Goal: Transaction & Acquisition: Purchase product/service

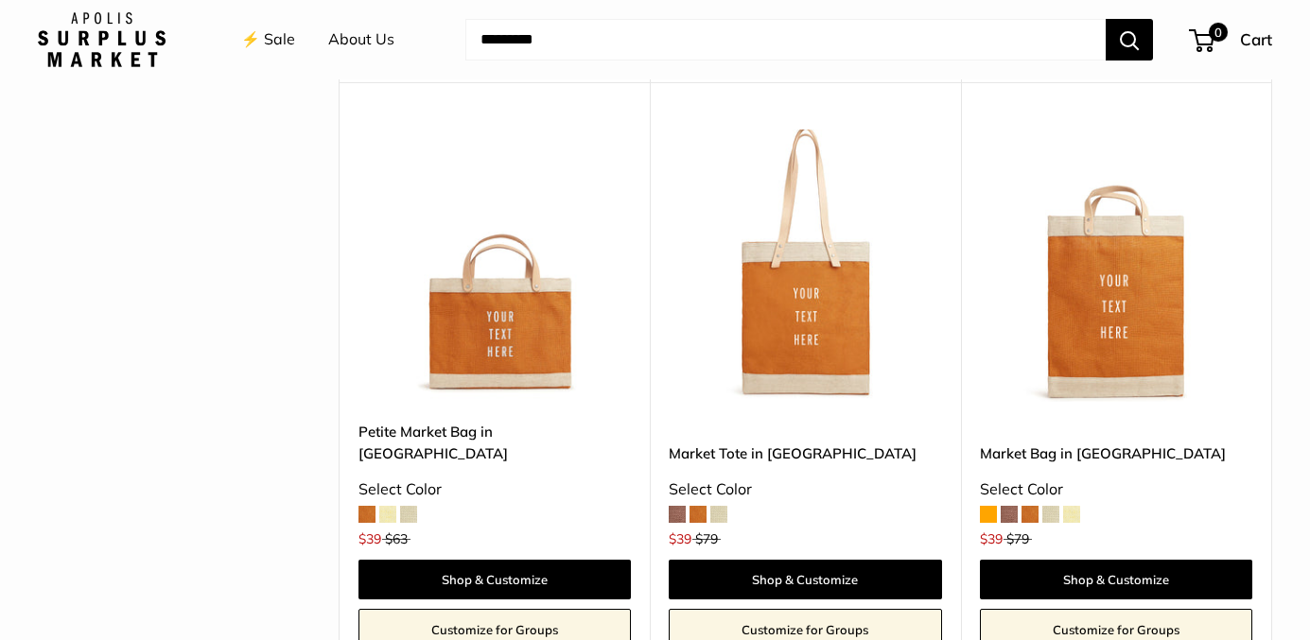
scroll to position [1855, 0]
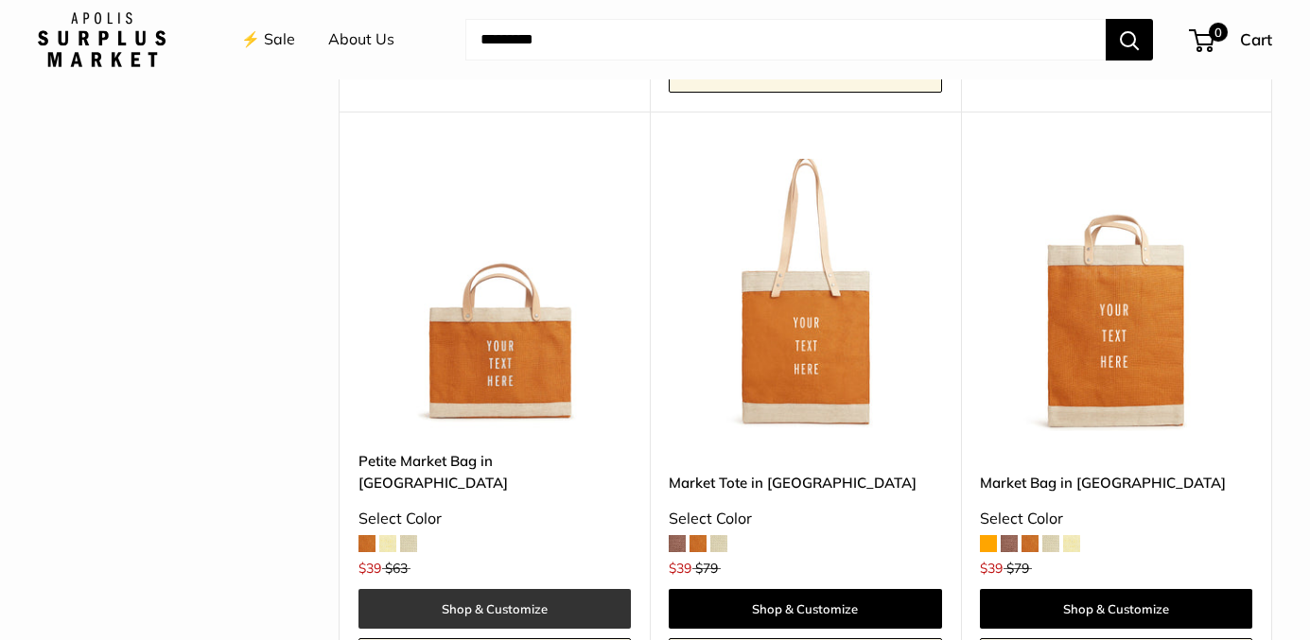
click at [488, 589] on link "Shop & Customize" at bounding box center [494, 609] width 272 height 40
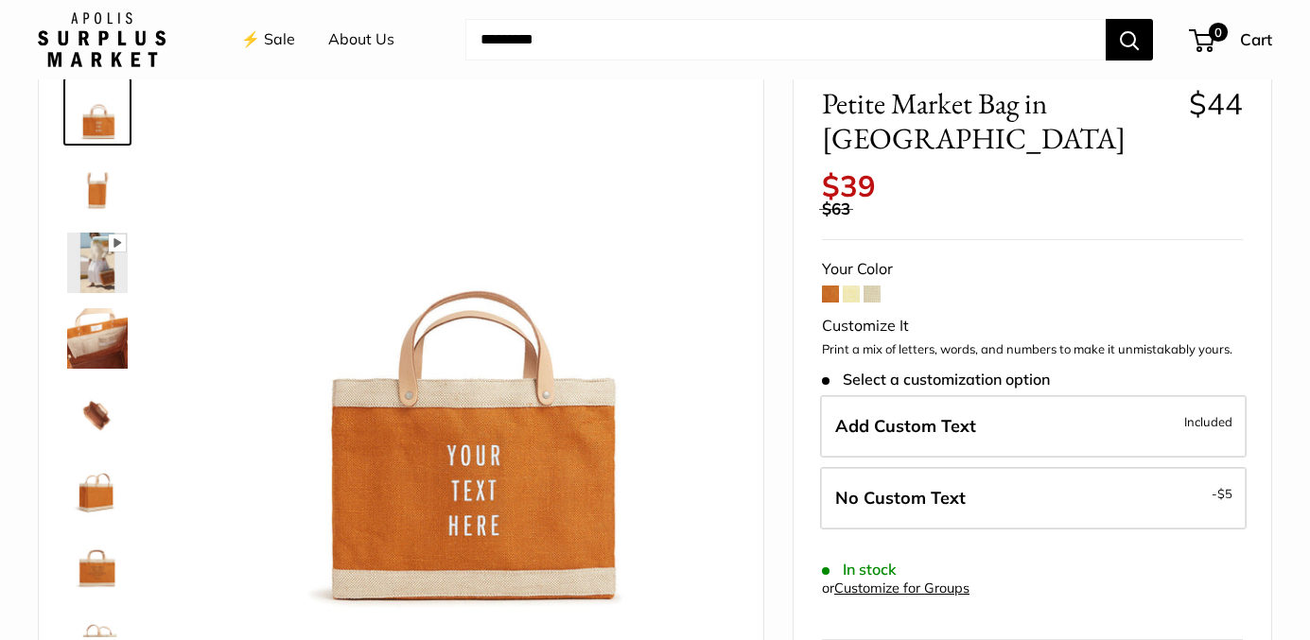
scroll to position [116, 0]
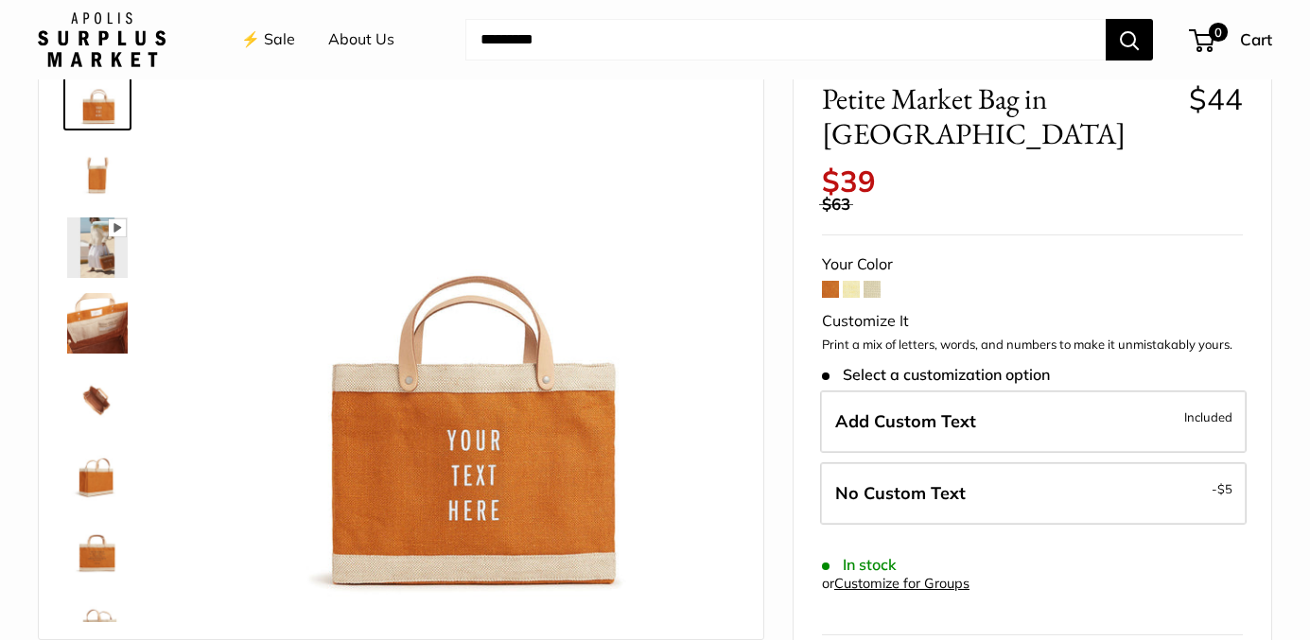
click at [90, 330] on img at bounding box center [97, 323] width 61 height 61
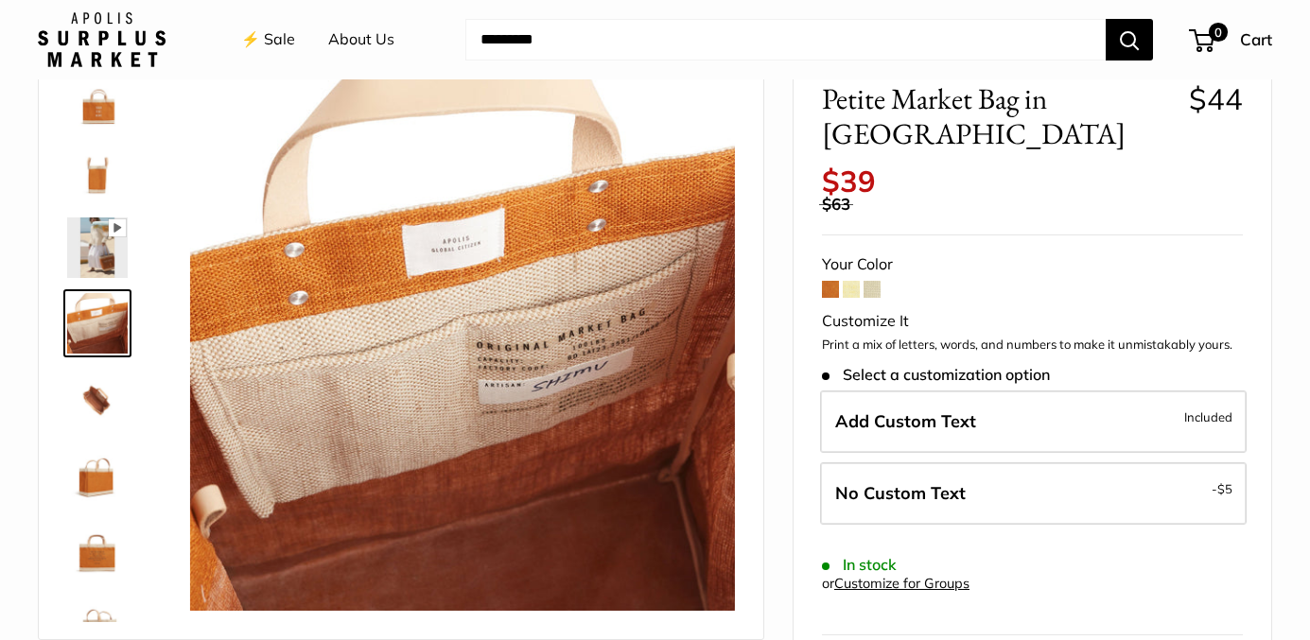
click at [100, 248] on img at bounding box center [97, 248] width 61 height 61
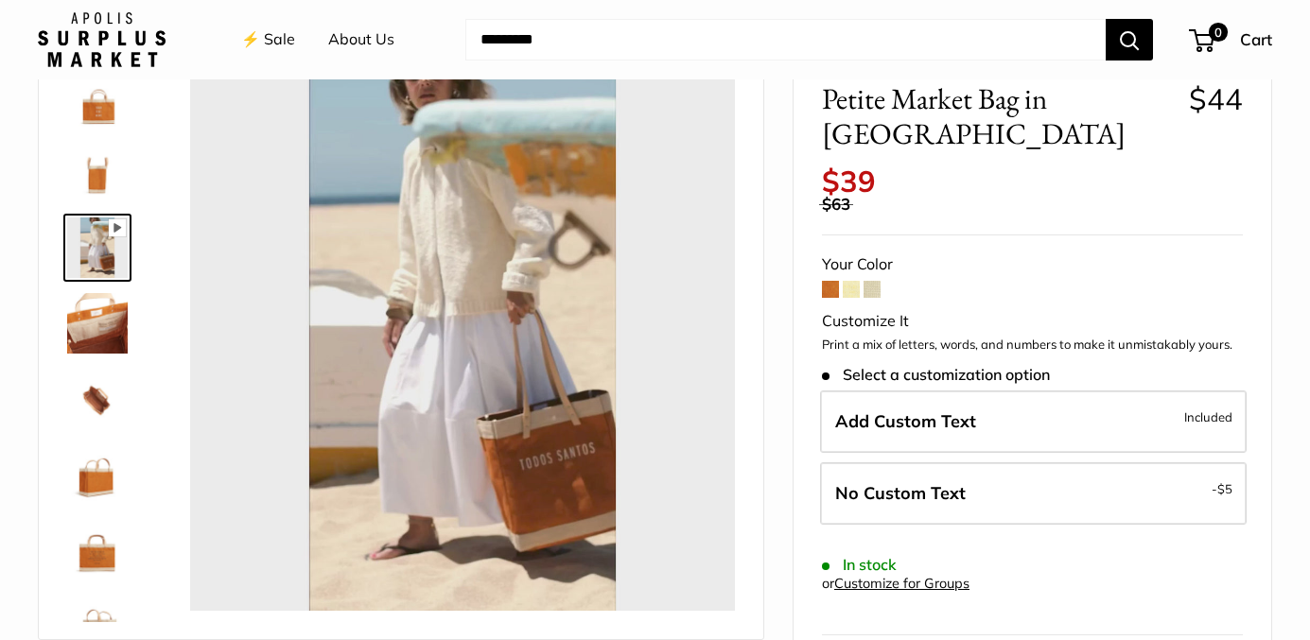
type input "*"
click at [91, 400] on img at bounding box center [97, 399] width 61 height 61
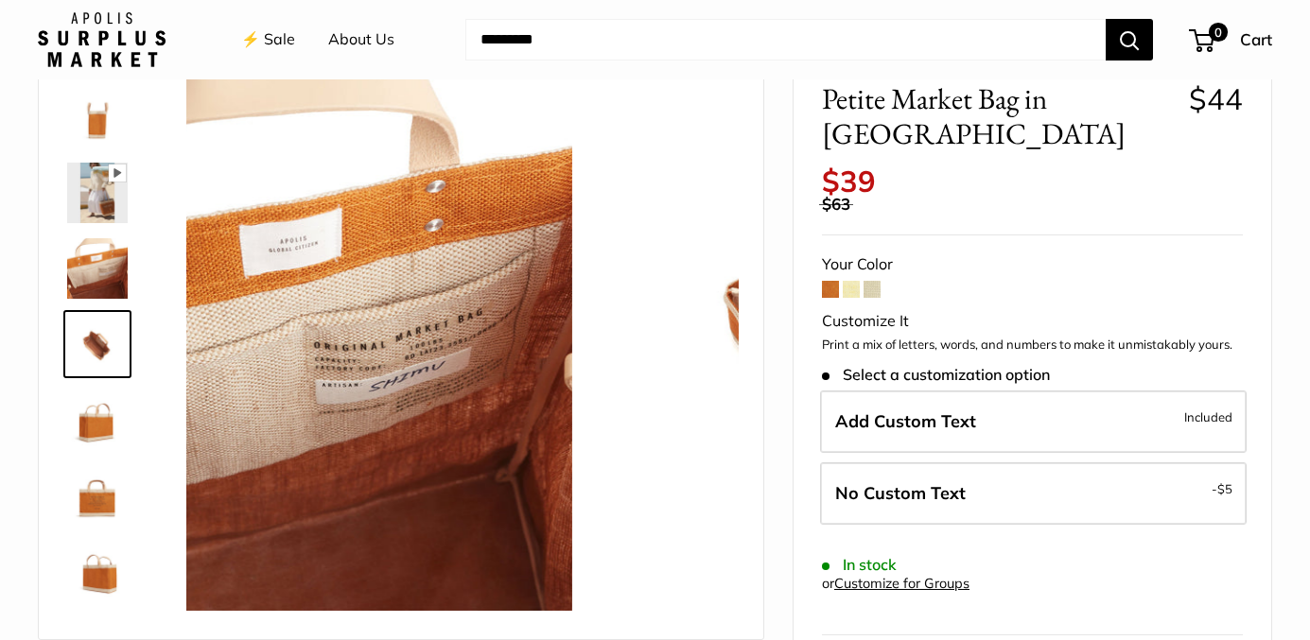
scroll to position [59, 0]
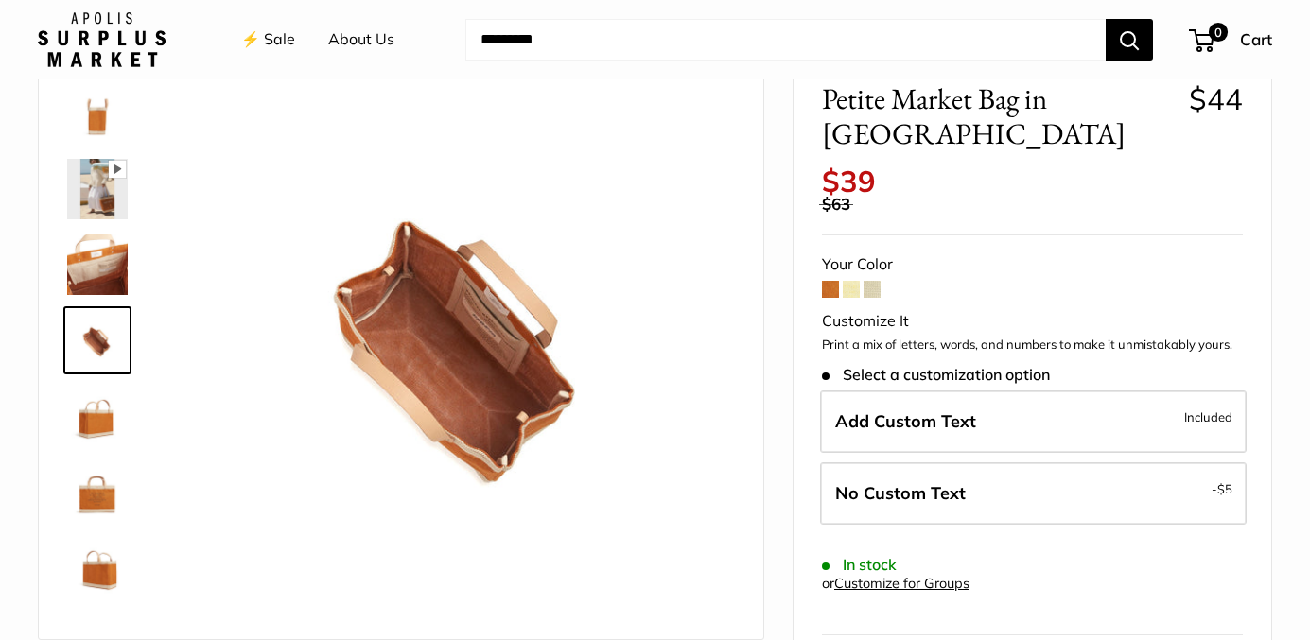
click at [101, 493] on img at bounding box center [97, 492] width 61 height 61
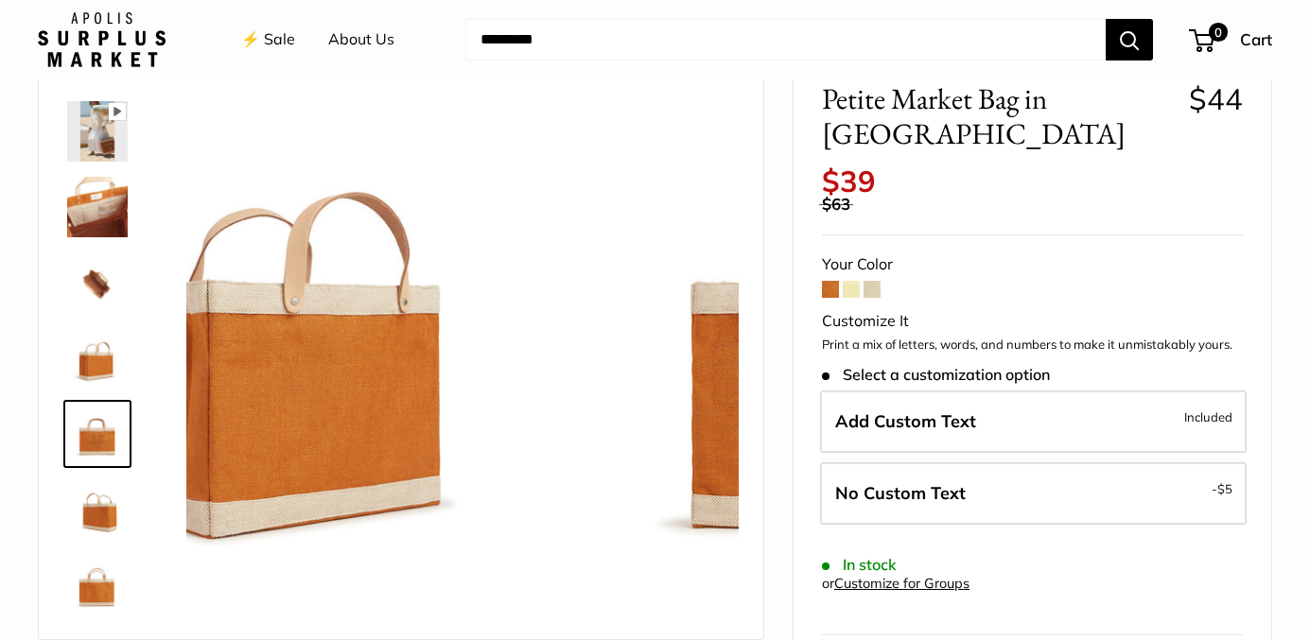
scroll to position [121, 0]
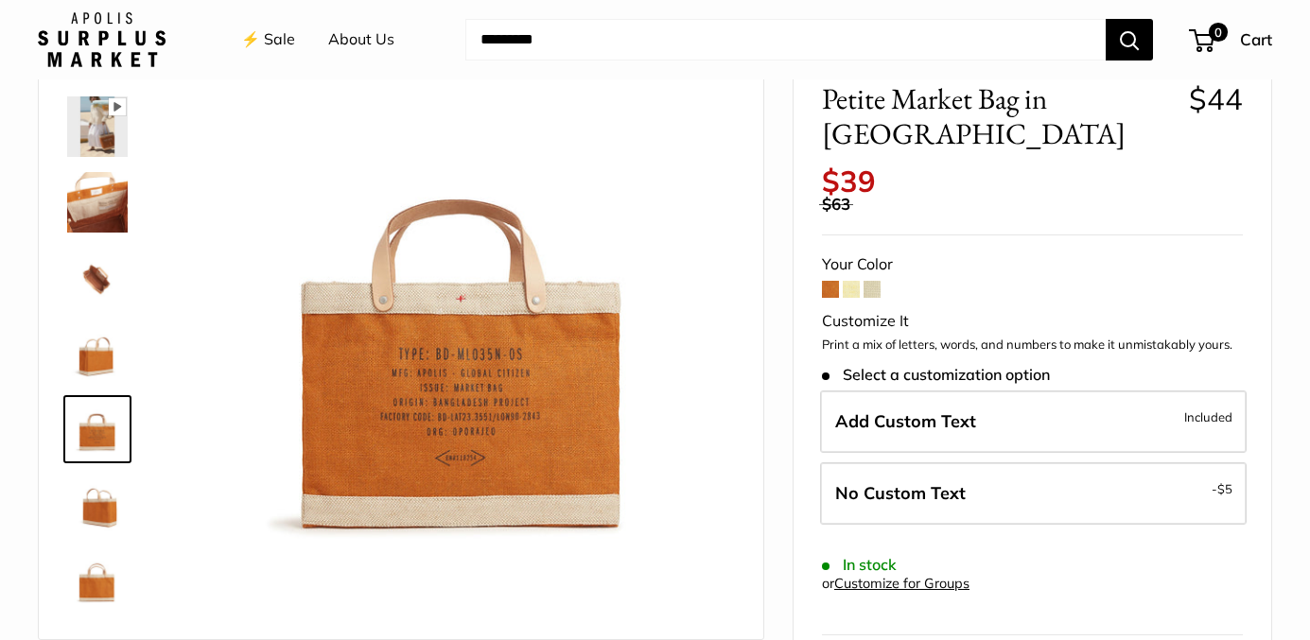
click at [101, 587] on img at bounding box center [97, 580] width 61 height 61
